Goal: Task Accomplishment & Management: Manage account settings

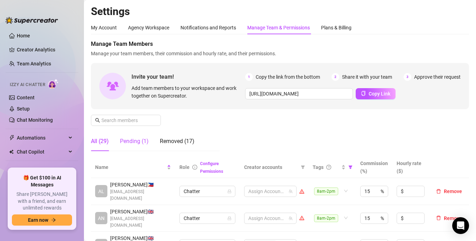
drag, startPoint x: 136, startPoint y: 144, endPoint x: 456, endPoint y: 100, distance: 322.7
click at [136, 143] on div "Pending (1)" at bounding box center [134, 141] width 29 height 8
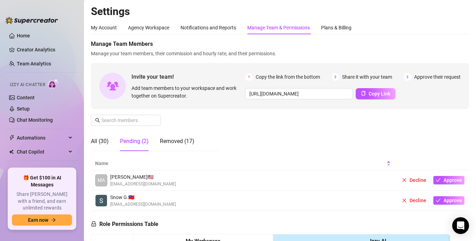
click at [152, 181] on span "[EMAIL_ADDRESS][DOMAIN_NAME]" at bounding box center [143, 184] width 66 height 7
click at [444, 178] on span "Approve" at bounding box center [452, 180] width 19 height 6
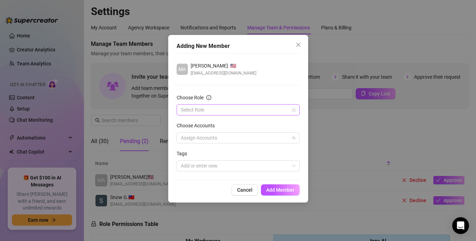
click at [214, 109] on input "Choose Role" at bounding box center [235, 110] width 108 height 10
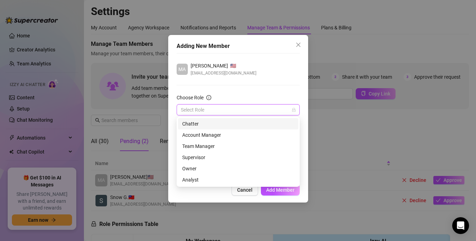
click at [205, 123] on div "Chatter" at bounding box center [238, 124] width 112 height 8
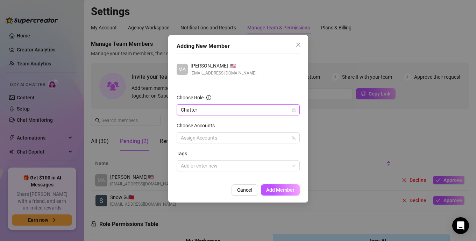
drag, startPoint x: 232, startPoint y: 90, endPoint x: 235, endPoint y: 106, distance: 15.9
click at [233, 90] on div "MA [PERSON_NAME] 🇺🇸 [EMAIL_ADDRESS][DOMAIN_NAME] Choose Role Chatter Chatter Ch…" at bounding box center [238, 116] width 123 height 127
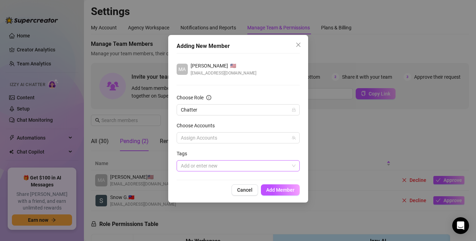
click at [227, 165] on div at bounding box center [234, 166] width 113 height 10
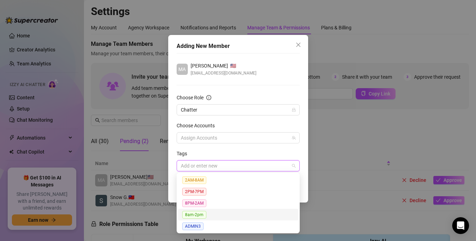
drag, startPoint x: 200, startPoint y: 212, endPoint x: 209, endPoint y: 196, distance: 18.5
click at [200, 212] on span "8am-2pm" at bounding box center [194, 215] width 24 height 8
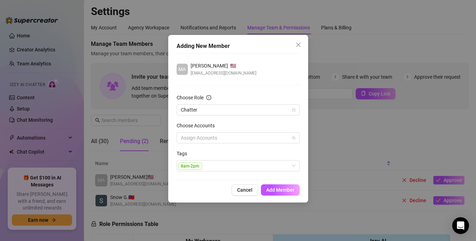
drag, startPoint x: 261, startPoint y: 125, endPoint x: 270, endPoint y: 156, distance: 32.0
click at [261, 125] on div "Choose Accounts" at bounding box center [238, 127] width 123 height 10
click at [288, 188] on span "Add Member" at bounding box center [280, 190] width 28 height 6
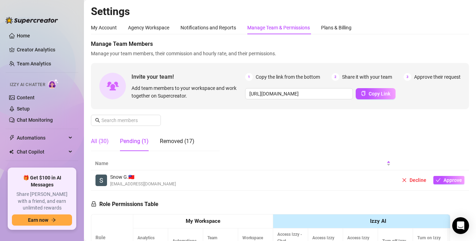
drag, startPoint x: 100, startPoint y: 138, endPoint x: 289, endPoint y: 151, distance: 189.7
click at [100, 138] on div "All (30)" at bounding box center [100, 141] width 18 height 8
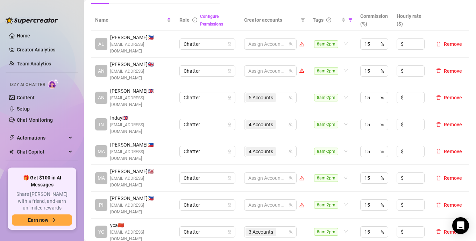
scroll to position [140, 0]
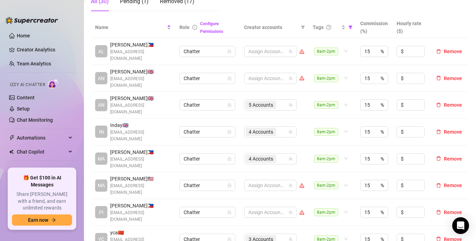
drag, startPoint x: 290, startPoint y: 12, endPoint x: 286, endPoint y: 18, distance: 7.0
